Goal: Communication & Community: Ask a question

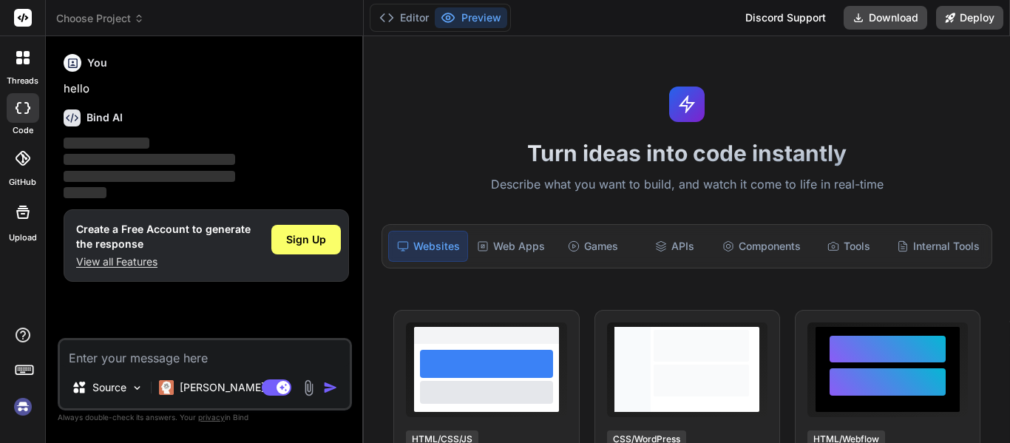
type textarea "x"
type textarea "l"
type textarea "x"
type textarea "lvp"
type textarea "x"
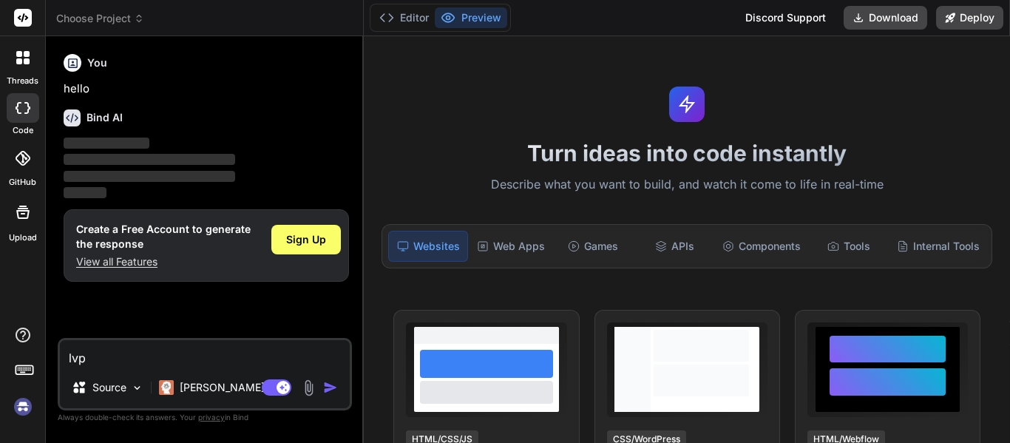
type textarea "lvpf"
type textarea "x"
type textarea "lvp"
type textarea "x"
type textarea "lv"
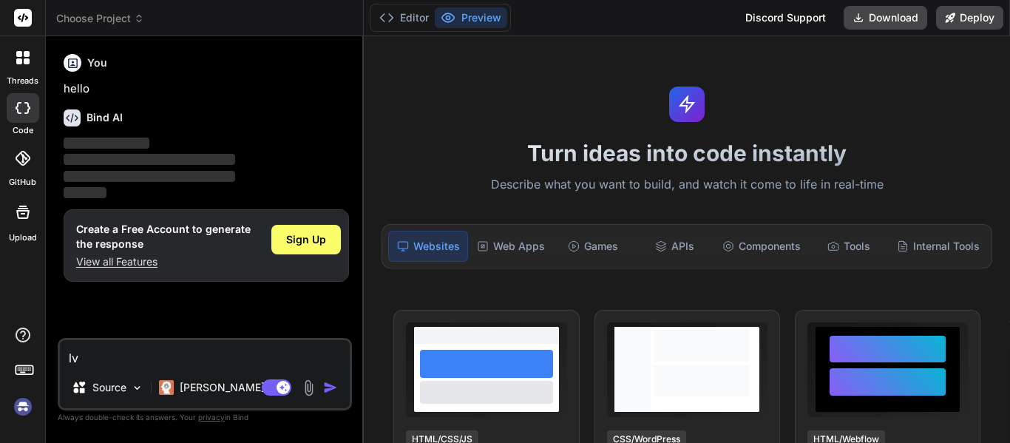
type textarea "x"
type textarea "l"
type textarea "x"
click at [492, 241] on div "Web Apps" at bounding box center [511, 246] width 80 height 31
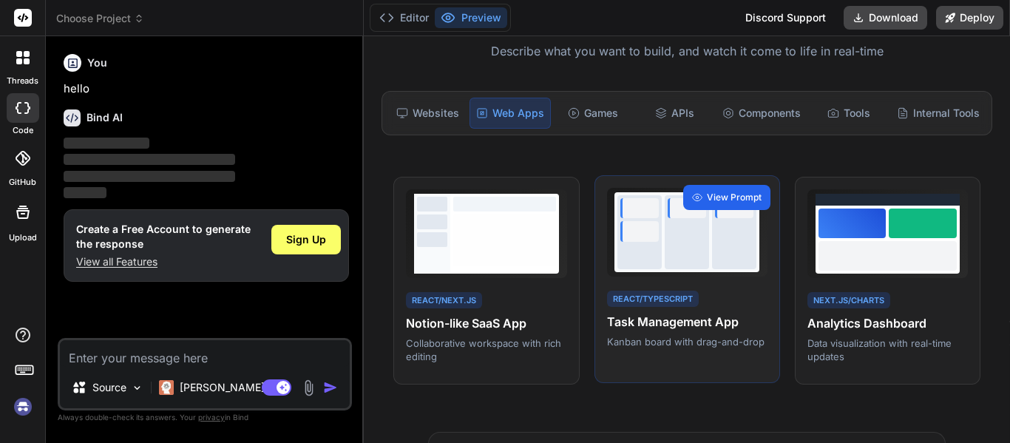
scroll to position [140, 0]
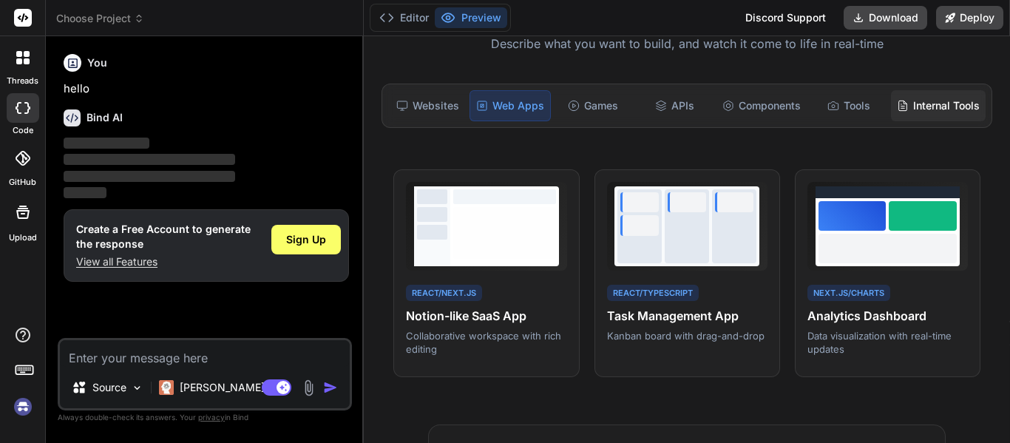
click at [951, 98] on div "Internal Tools" at bounding box center [938, 105] width 95 height 31
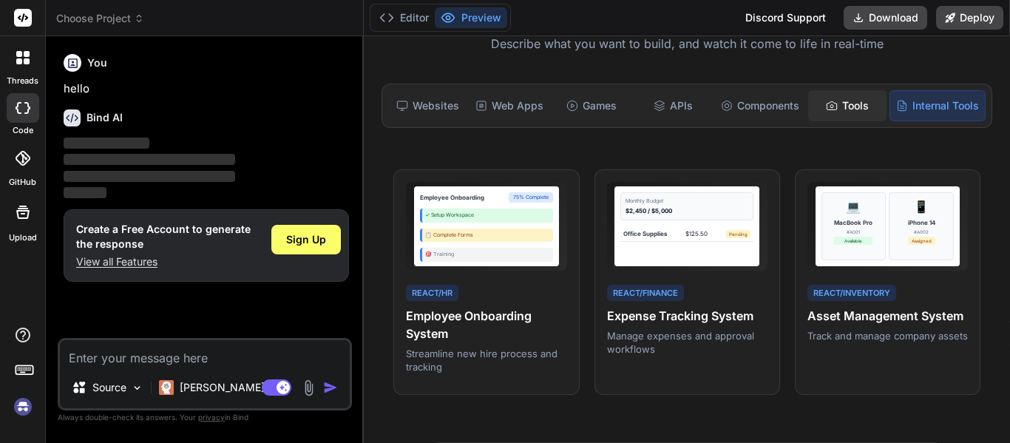
click at [851, 96] on div "Tools" at bounding box center [847, 105] width 78 height 31
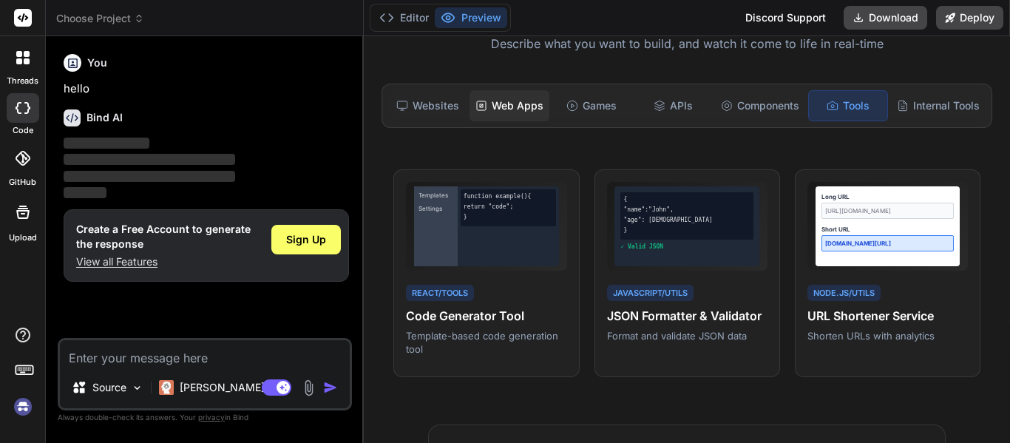
click at [517, 101] on div "Web Apps" at bounding box center [509, 105] width 80 height 31
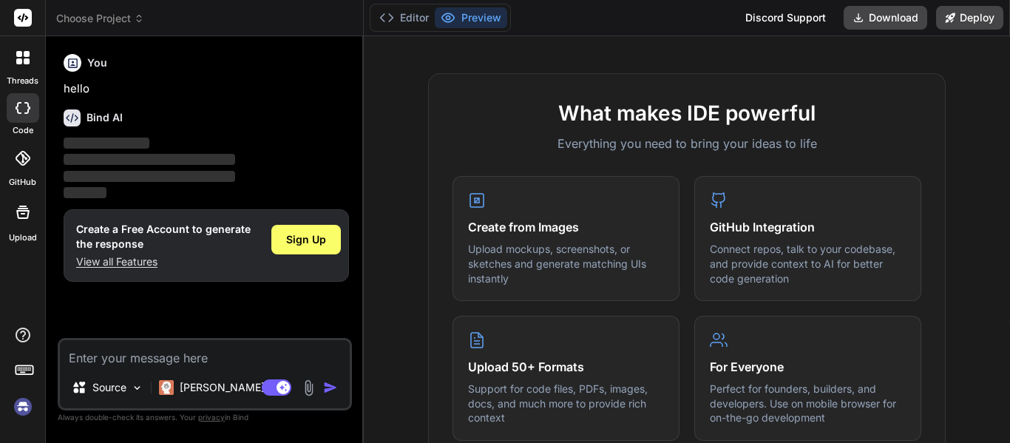
scroll to position [489, 0]
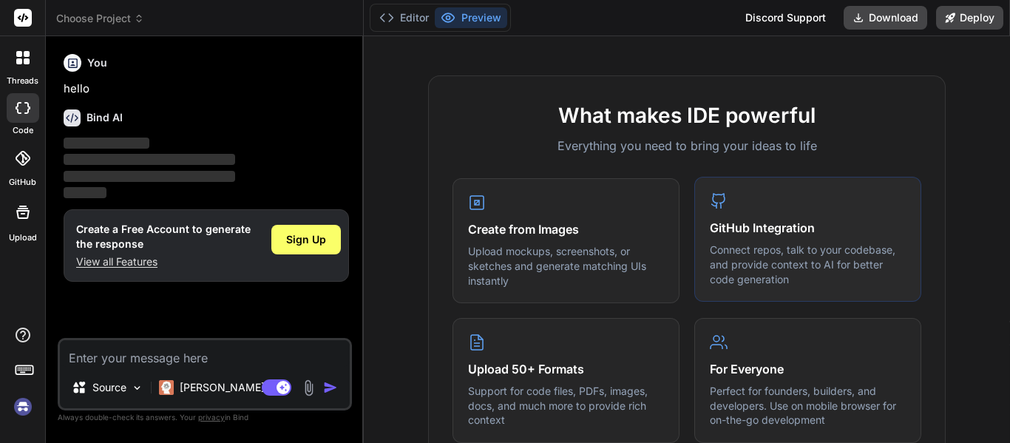
click at [766, 220] on h4 "GitHub Integration" at bounding box center [808, 228] width 196 height 18
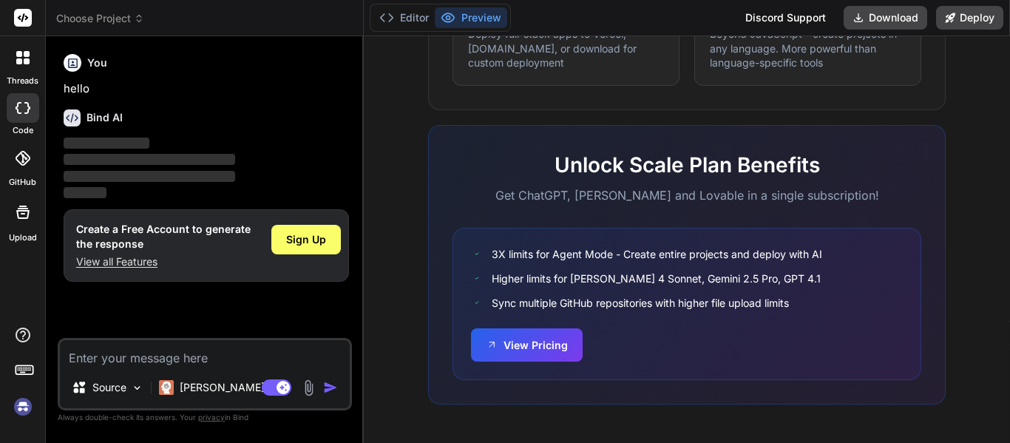
click at [147, 359] on textarea at bounding box center [205, 353] width 290 height 27
type textarea "م"
type textarea "x"
type textarea "مرح"
type textarea "x"
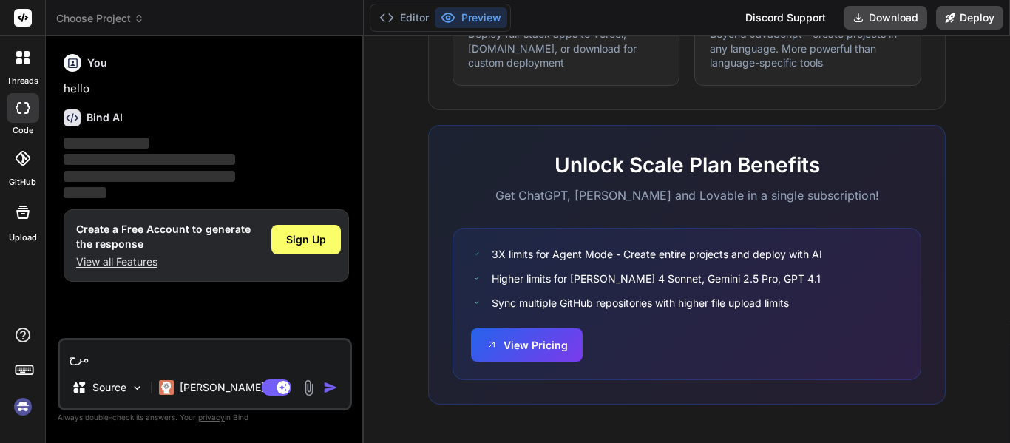
type textarea "مرحب"
type textarea "x"
type textarea "مرحبا"
type textarea "x"
type textarea "مرحبا"
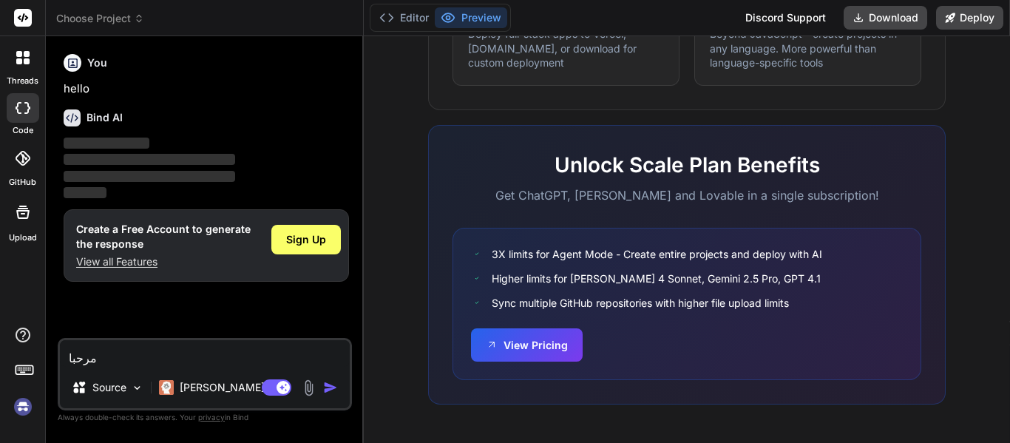
click at [327, 393] on img "button" at bounding box center [330, 387] width 15 height 15
click at [308, 254] on div "Sign Up" at bounding box center [305, 245] width 69 height 47
click at [316, 238] on span "Sign Up" at bounding box center [306, 239] width 40 height 15
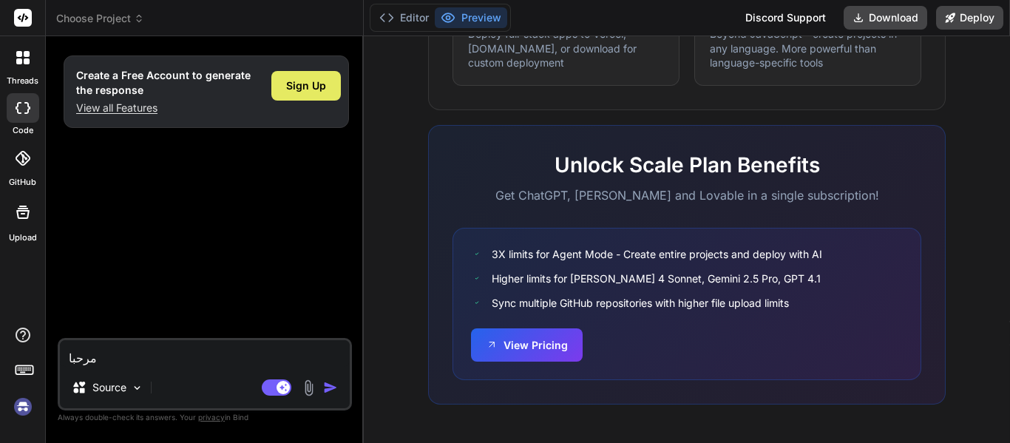
type textarea "x"
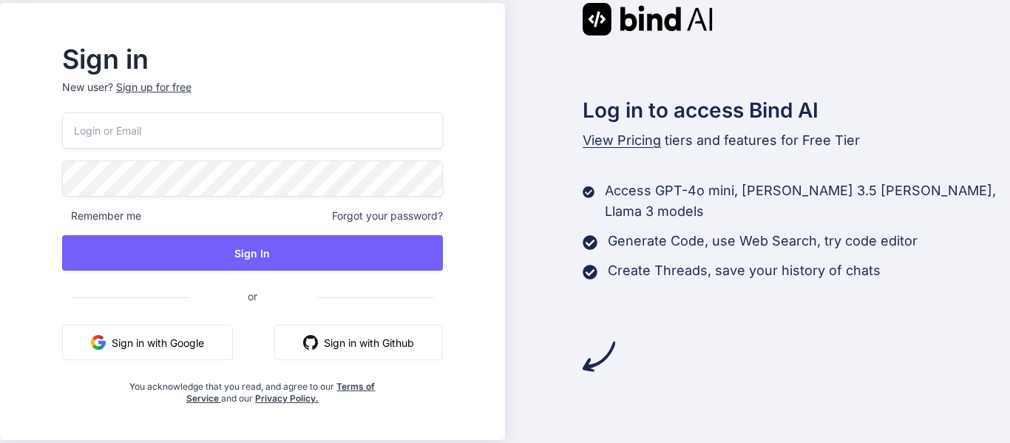
click at [364, 354] on button "Sign in with Github" at bounding box center [358, 342] width 169 height 35
